Goal: Information Seeking & Learning: Find specific fact

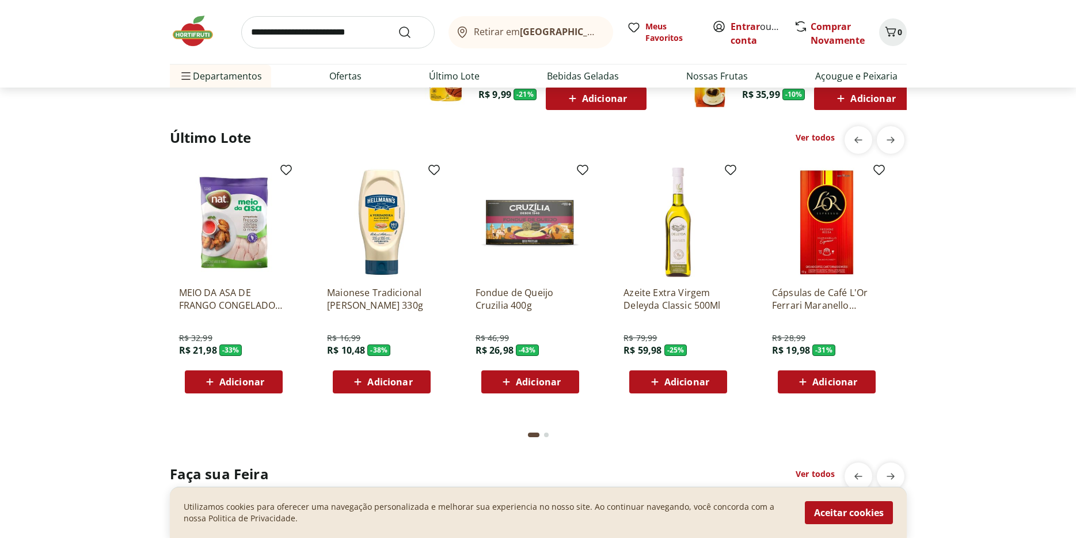
scroll to position [926, 0]
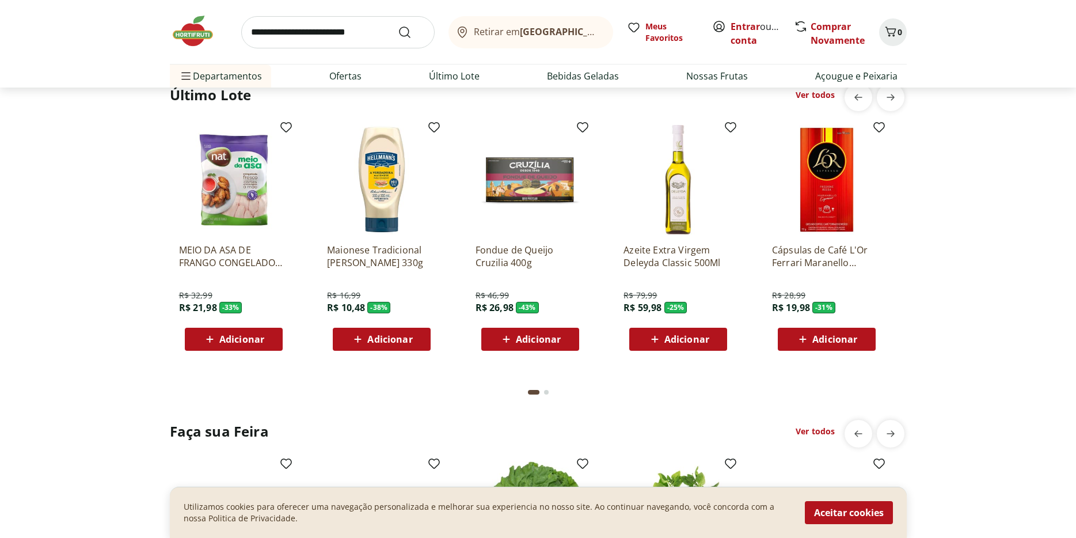
click at [297, 37] on input "search" at bounding box center [337, 32] width 193 height 32
type input "****"
click at [398, 25] on button "Submit Search" at bounding box center [412, 32] width 28 height 14
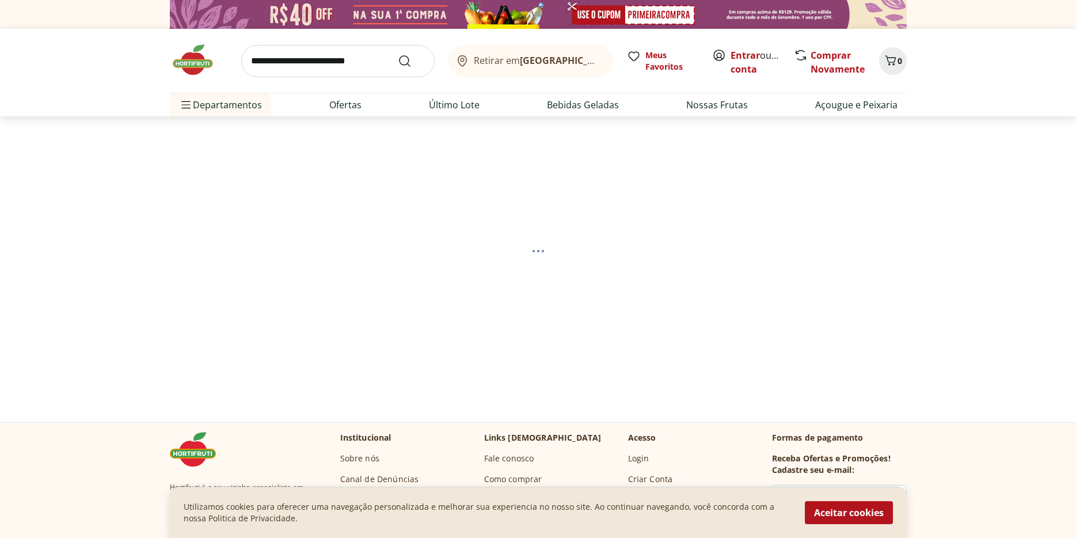
select select "**********"
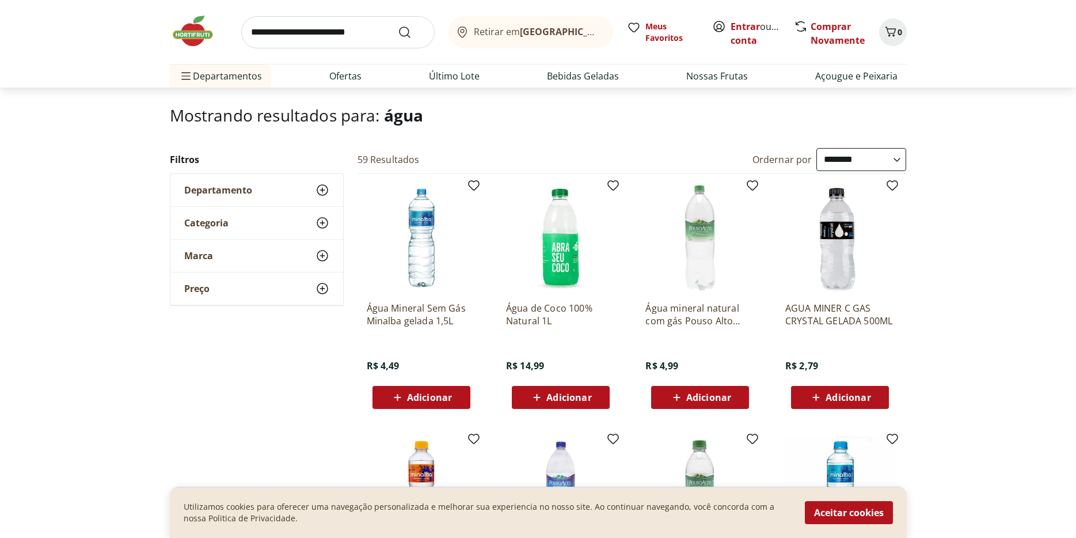
scroll to position [81, 0]
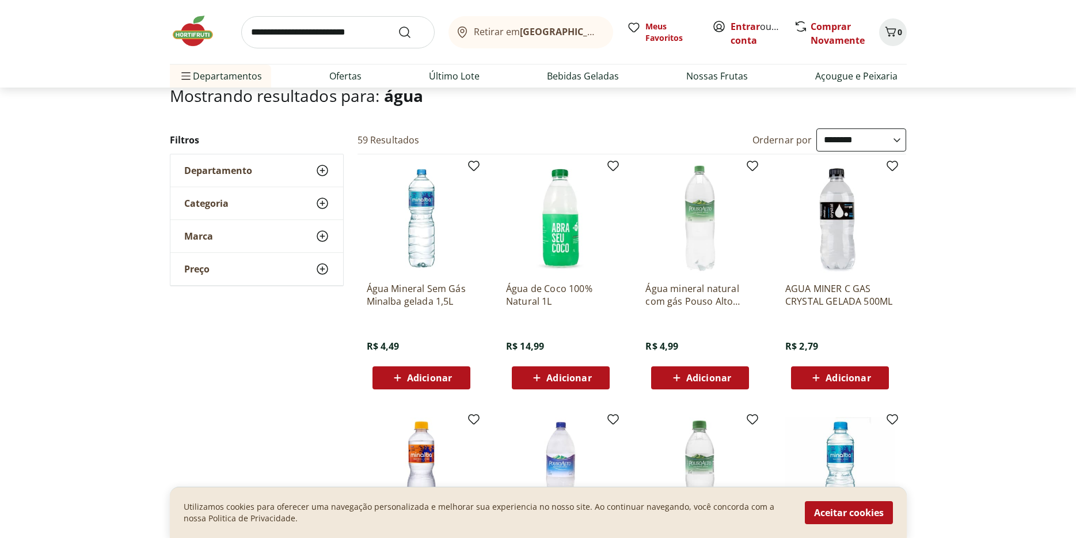
click at [426, 234] on img at bounding box center [421, 218] width 109 height 109
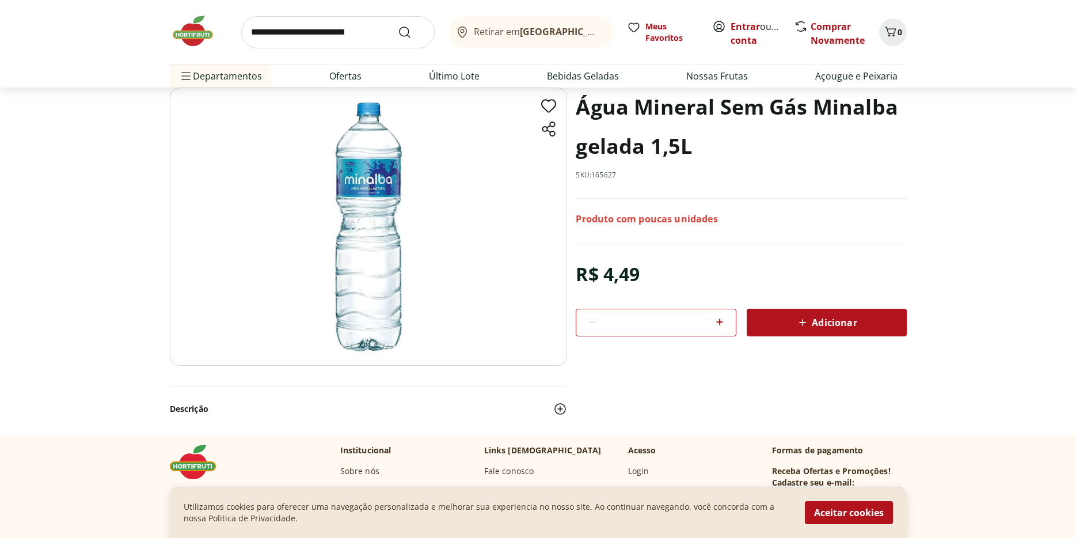
scroll to position [54, 0]
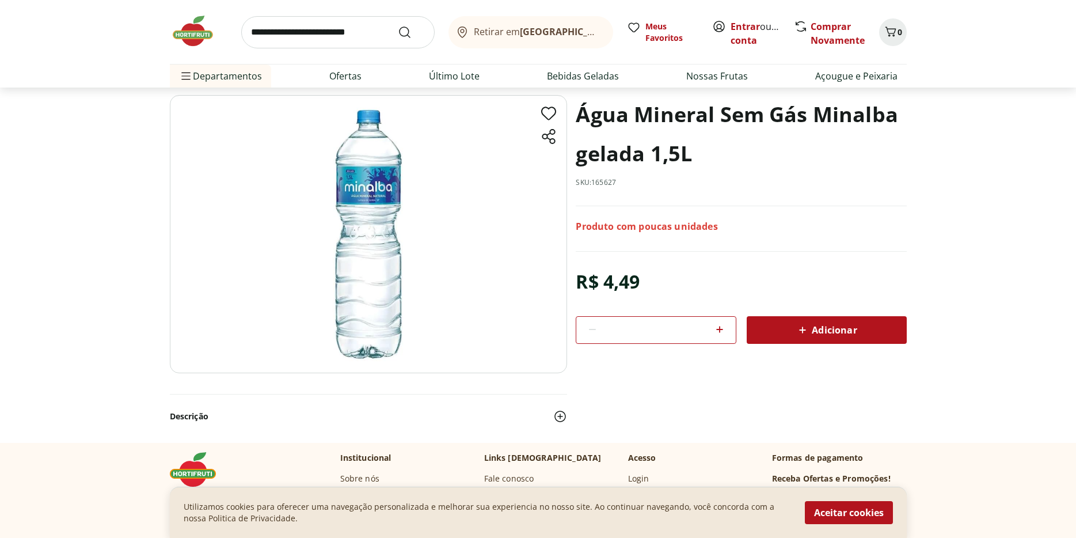
click at [610, 178] on p "SKU: 165627" at bounding box center [596, 182] width 40 height 9
copy p "165627"
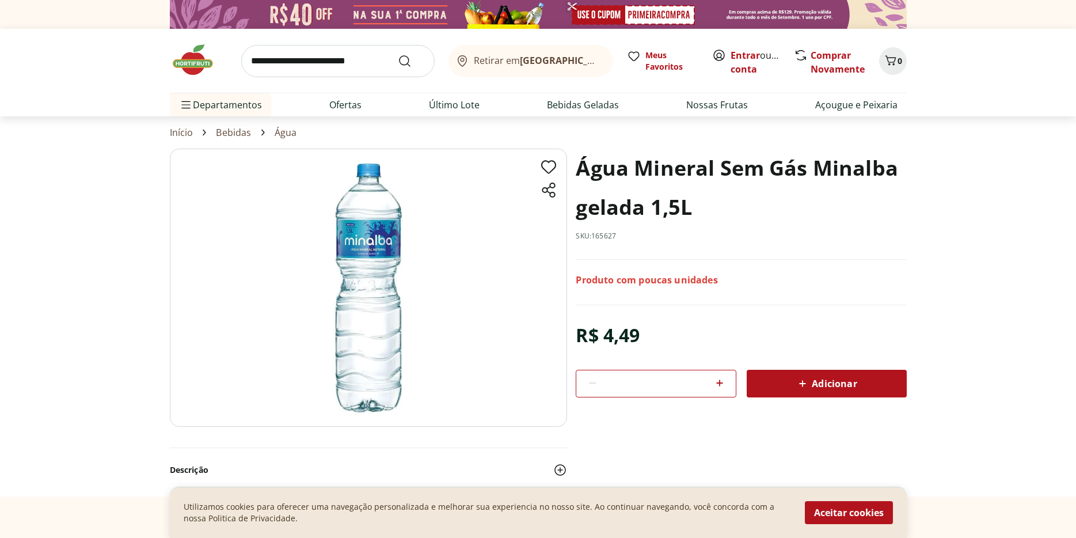
select select "**********"
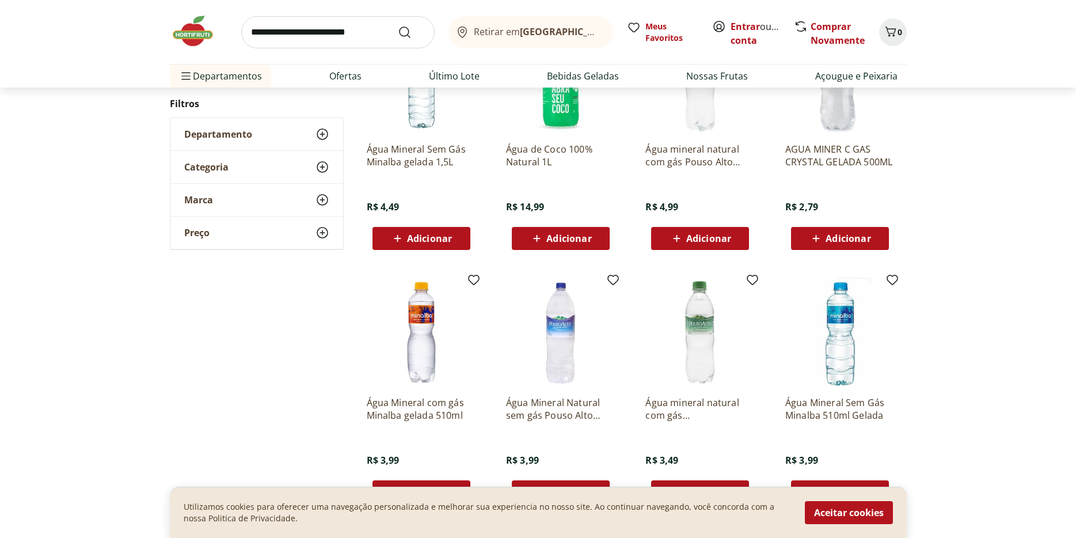
scroll to position [410, 0]
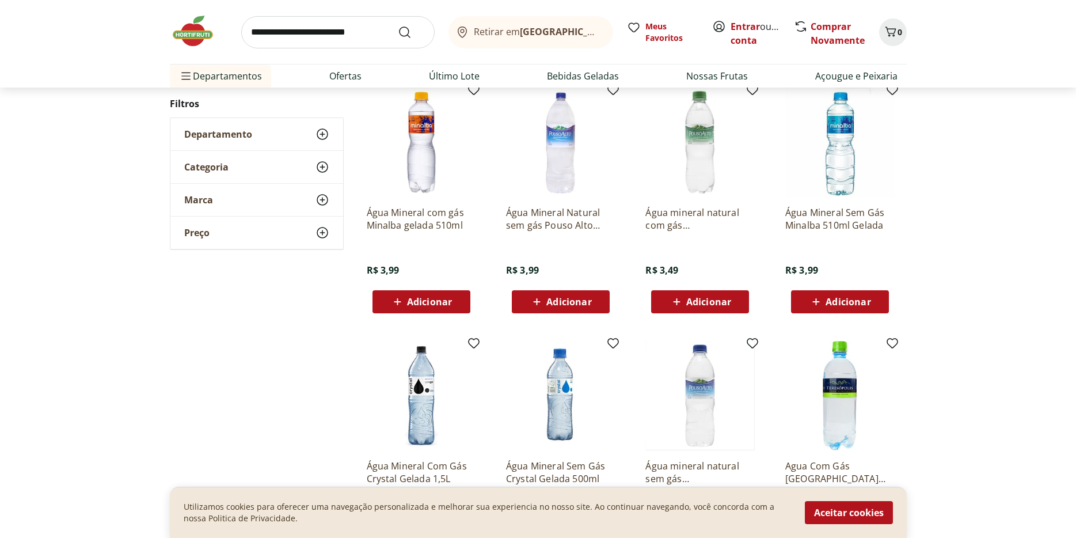
click at [411, 157] on img at bounding box center [421, 142] width 109 height 109
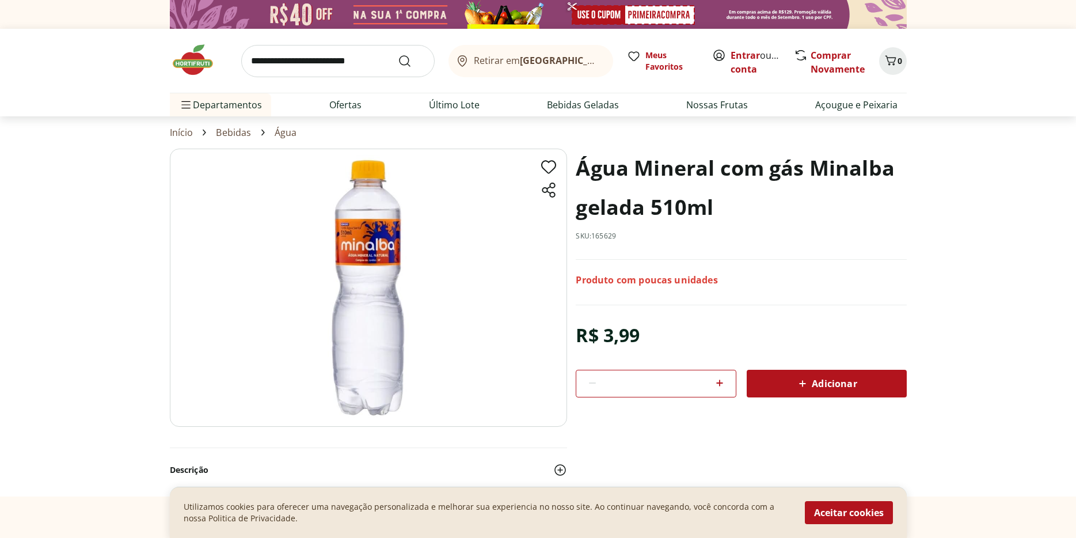
click at [602, 236] on p "SKU: 165629" at bounding box center [596, 235] width 40 height 9
click at [601, 236] on p "SKU: 165629" at bounding box center [596, 235] width 40 height 9
copy p "165629"
